Goal: Check status

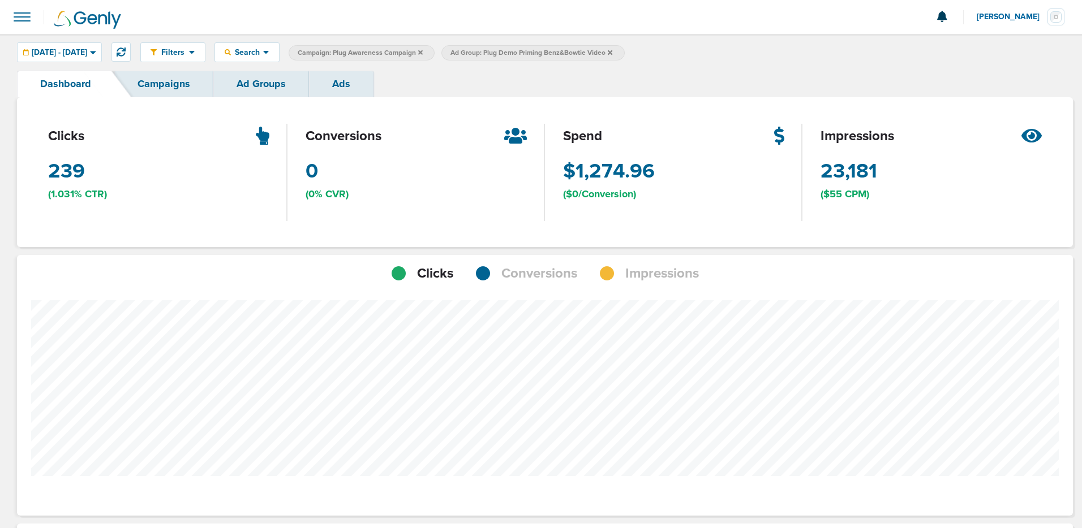
scroll to position [799, 1048]
click at [131, 53] on button at bounding box center [120, 51] width 19 height 19
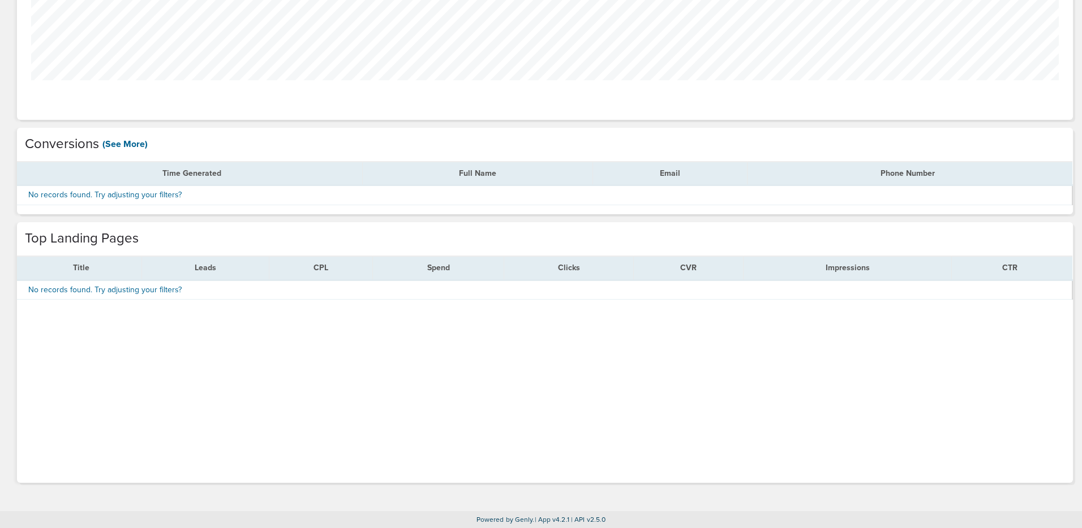
scroll to position [0, 0]
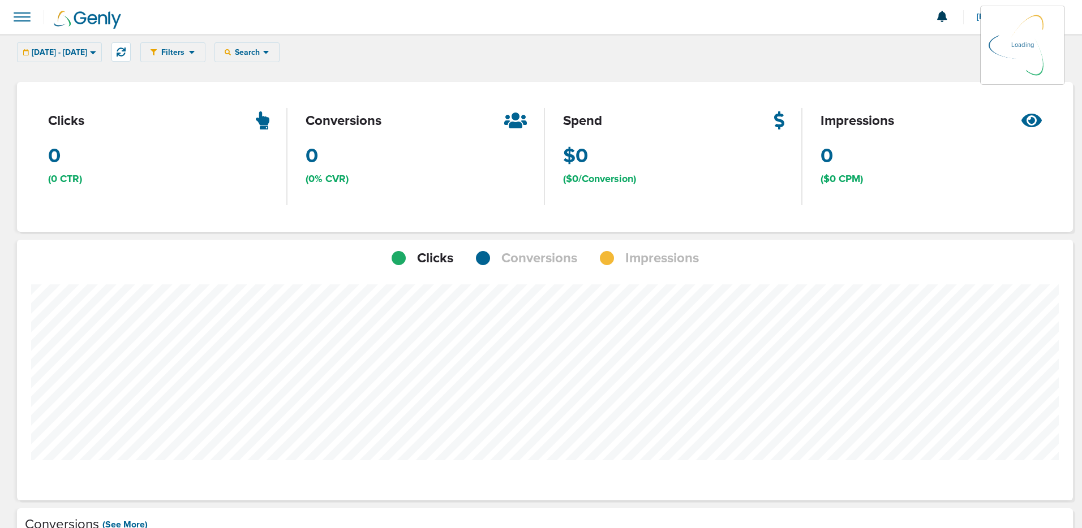
scroll to position [798, 1048]
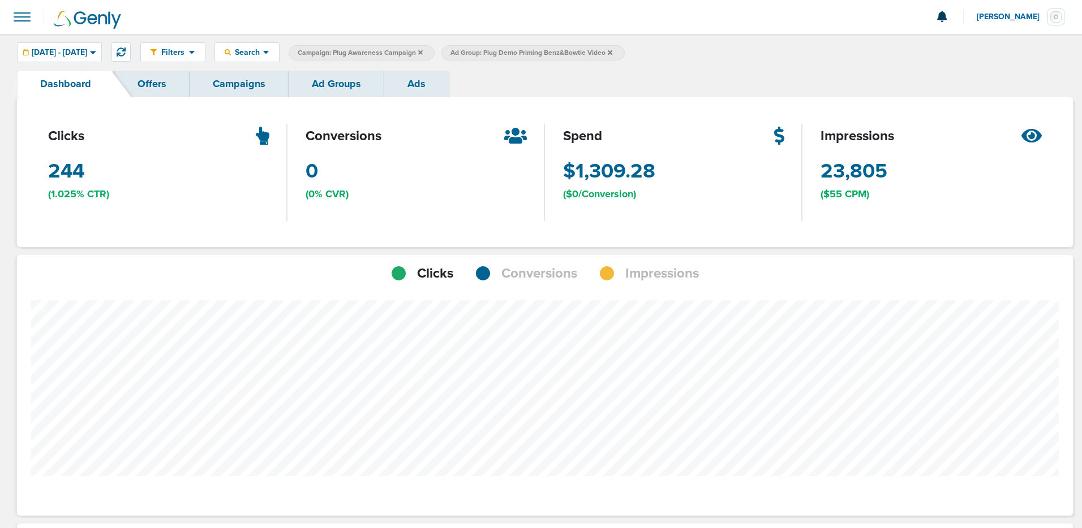
scroll to position [799, 1048]
